Goal: Information Seeking & Learning: Learn about a topic

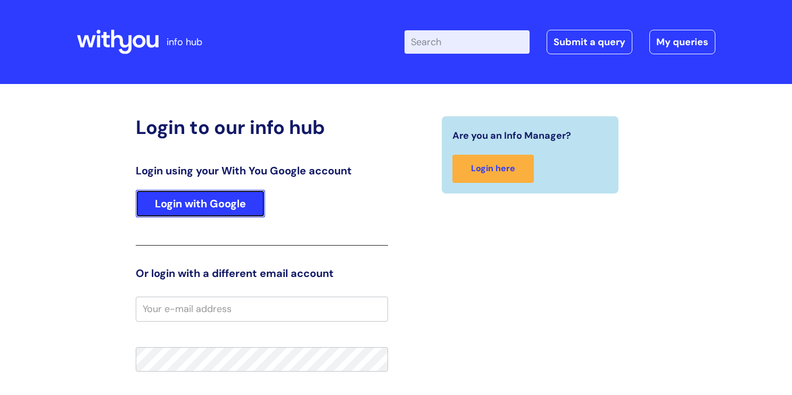
click at [263, 196] on link "Login with Google" at bounding box center [200, 204] width 129 height 28
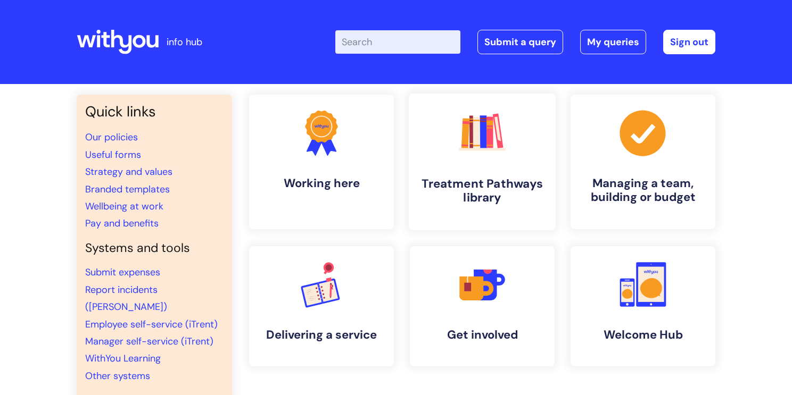
click at [437, 168] on link ".cls-1{fill:#f89b22;}.cls-1,.cls-2,.cls-3,.cls-4,.cls-5,.cls-6,.cls-7{stroke-wi…" at bounding box center [482, 162] width 147 height 137
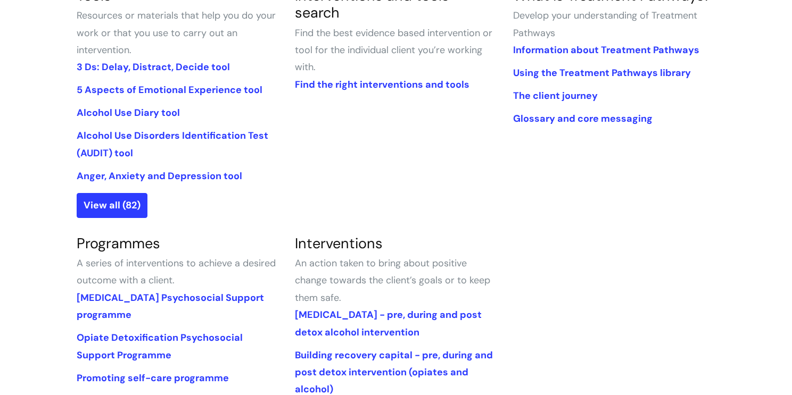
scroll to position [293, 0]
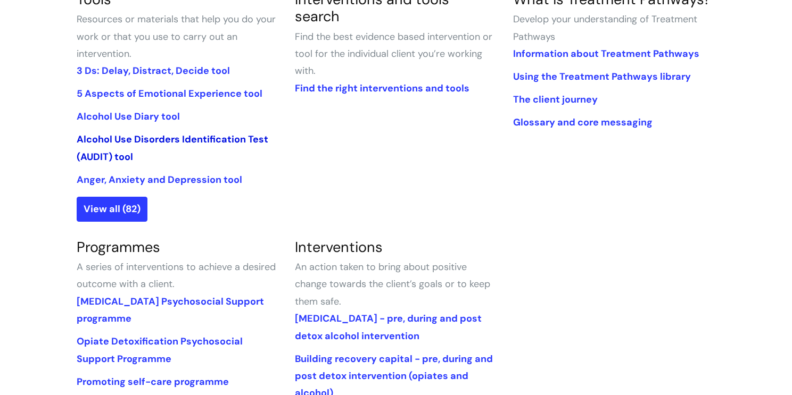
click at [165, 143] on link "Alcohol Use Disorders Identification Test (AUDIT) tool" at bounding box center [173, 148] width 192 height 30
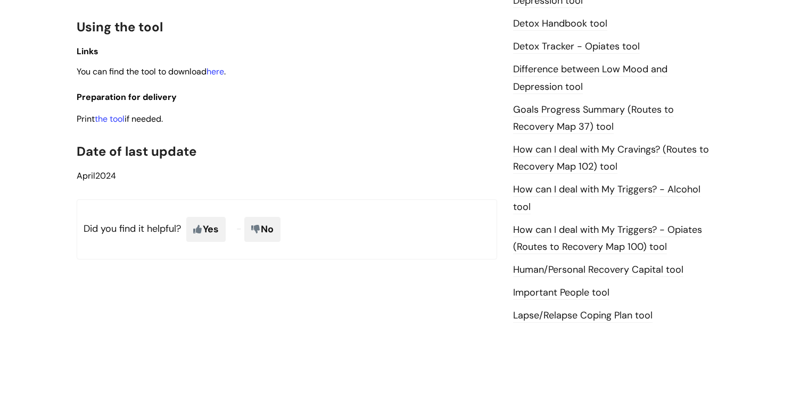
scroll to position [629, 0]
click at [219, 73] on link "here" at bounding box center [215, 70] width 18 height 11
